Goal: Entertainment & Leisure: Consume media (video, audio)

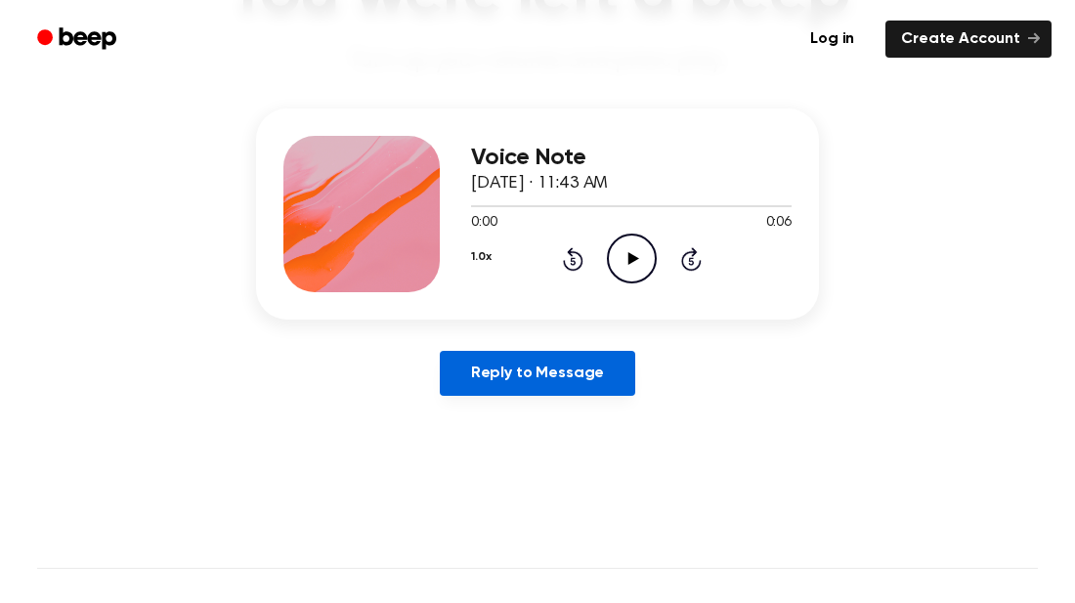
scroll to position [217, 0]
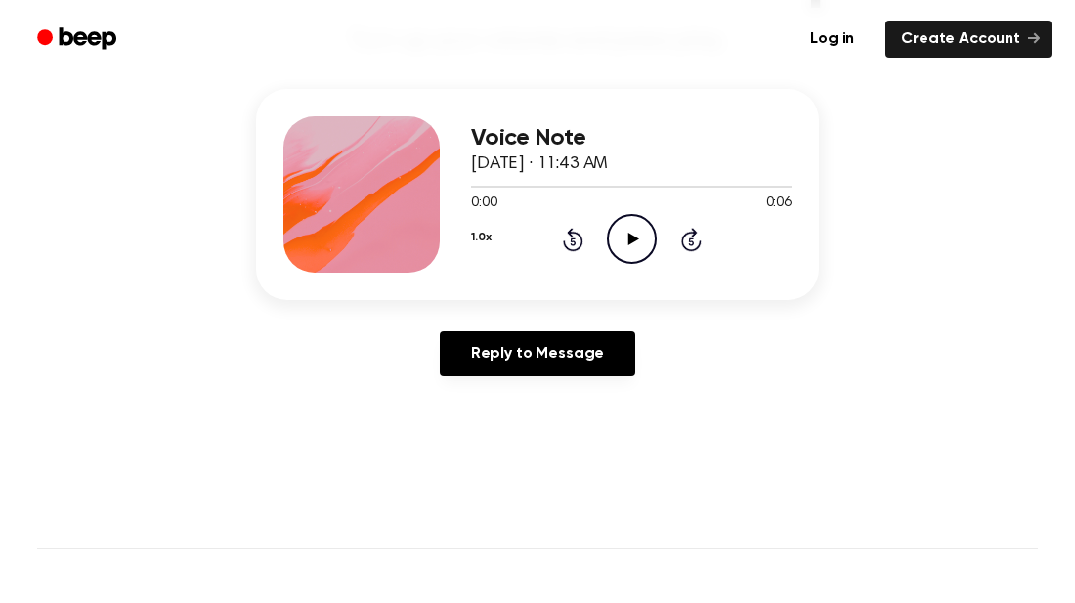
click at [618, 244] on icon "Play Audio" at bounding box center [632, 239] width 50 height 50
click at [623, 256] on icon "Play Audio" at bounding box center [632, 239] width 50 height 50
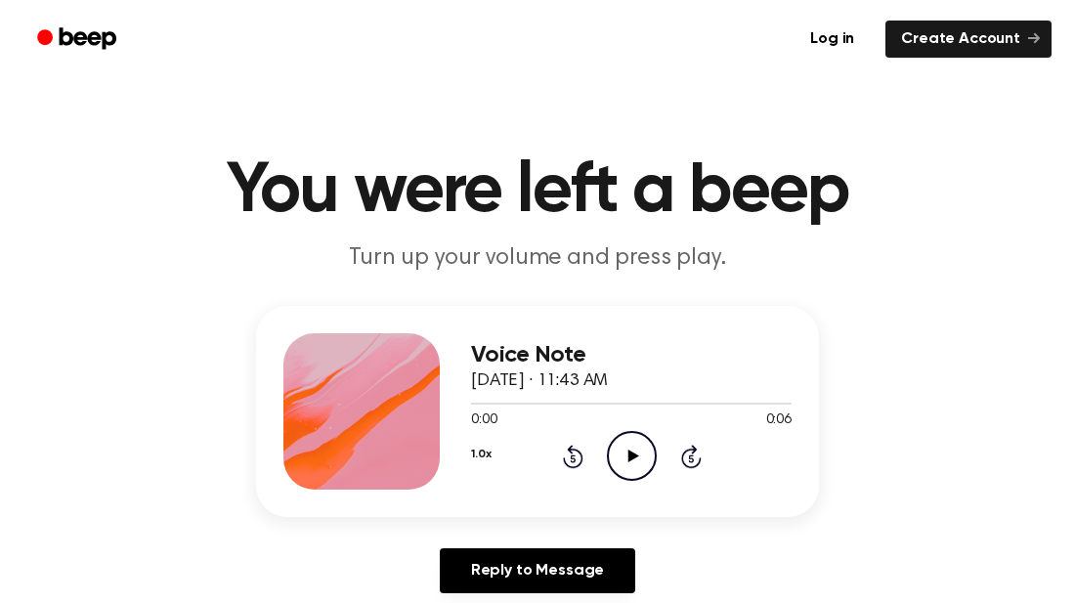
click at [643, 453] on icon "Play Audio" at bounding box center [632, 456] width 50 height 50
click at [645, 458] on icon "Play Audio" at bounding box center [632, 456] width 50 height 50
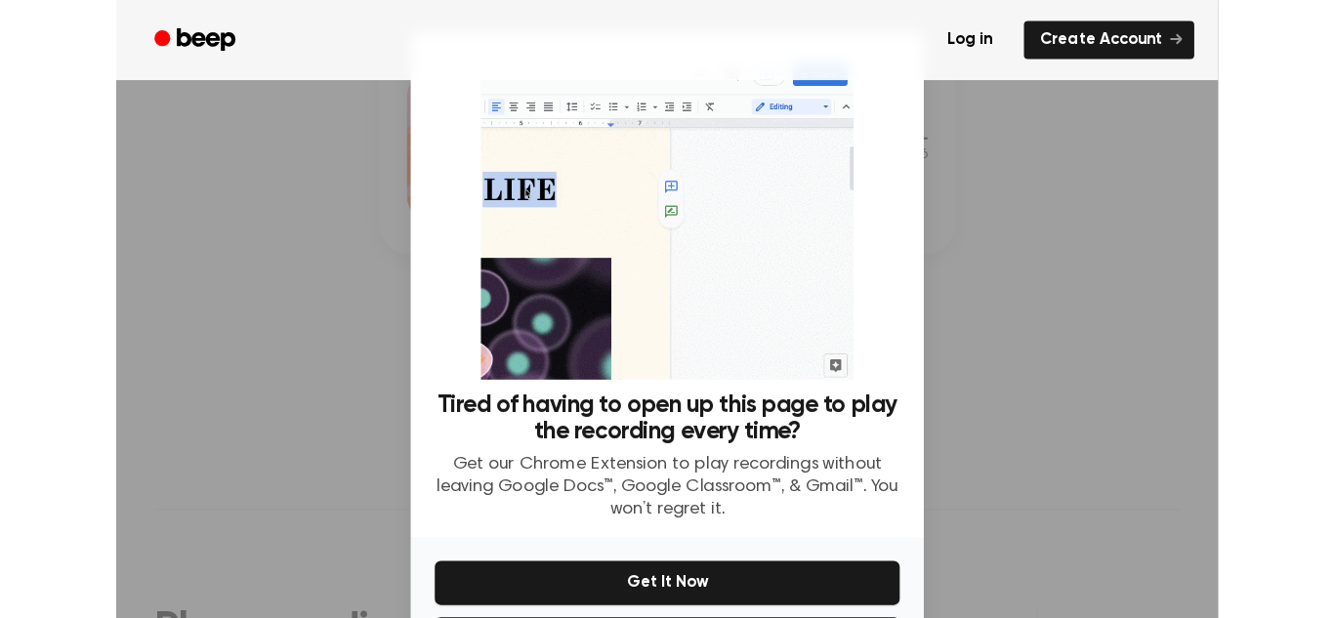
scroll to position [85, 0]
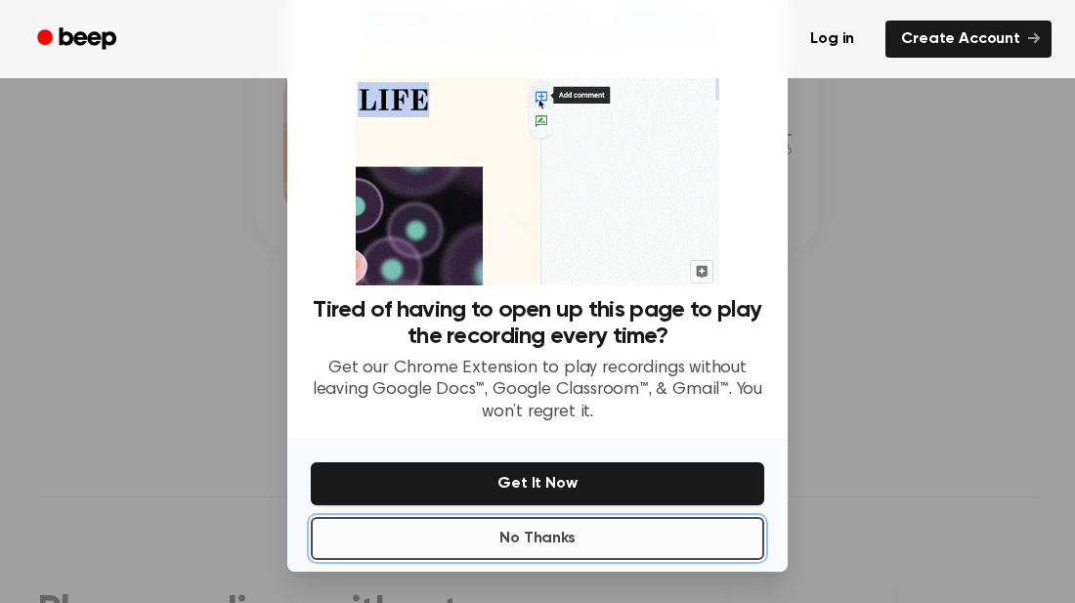
click at [689, 542] on button "No Thanks" at bounding box center [537, 538] width 453 height 43
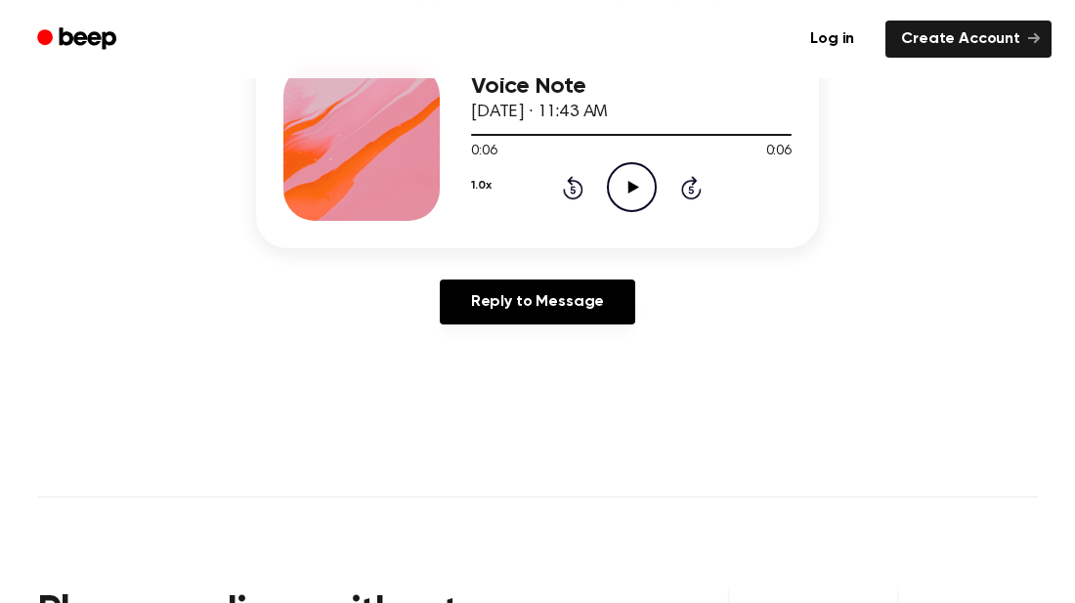
click at [635, 190] on icon "Play Audio" at bounding box center [632, 187] width 50 height 50
click at [635, 190] on icon "Pause Audio" at bounding box center [632, 187] width 50 height 50
click at [638, 196] on icon "Play Audio" at bounding box center [632, 187] width 50 height 50
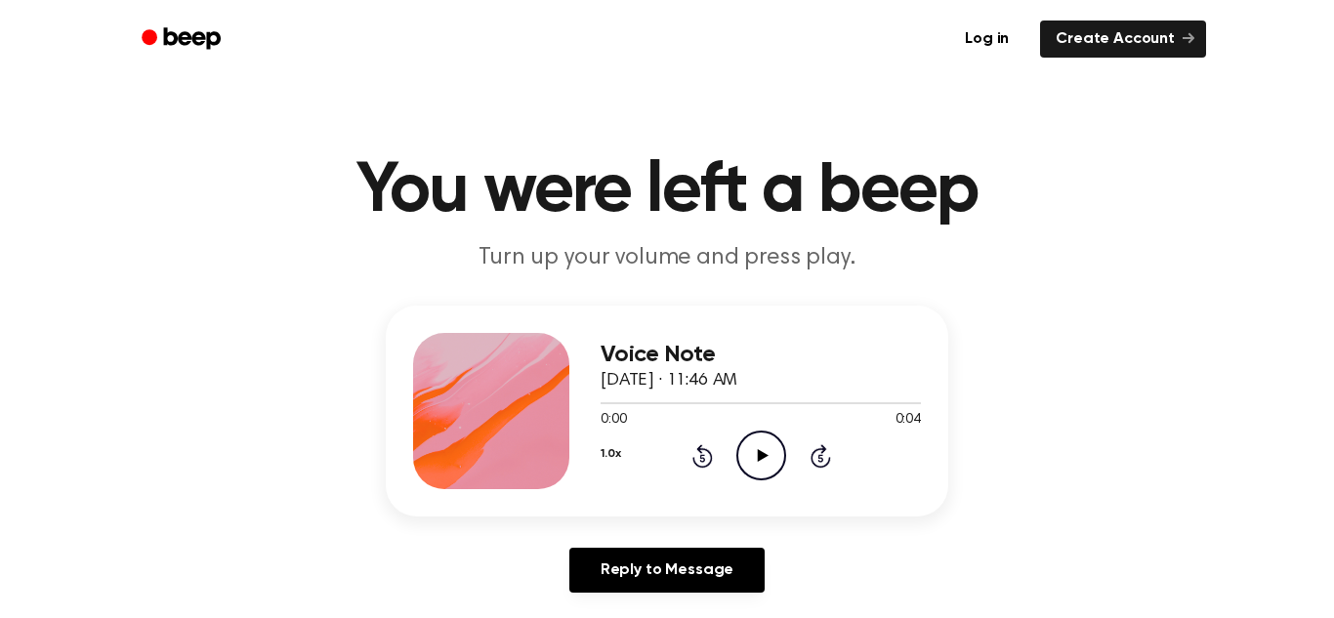
click at [764, 446] on icon "Play Audio" at bounding box center [762, 456] width 50 height 50
click at [764, 446] on icon "Pause Audio" at bounding box center [762, 456] width 50 height 50
